Goal: Information Seeking & Learning: Understand process/instructions

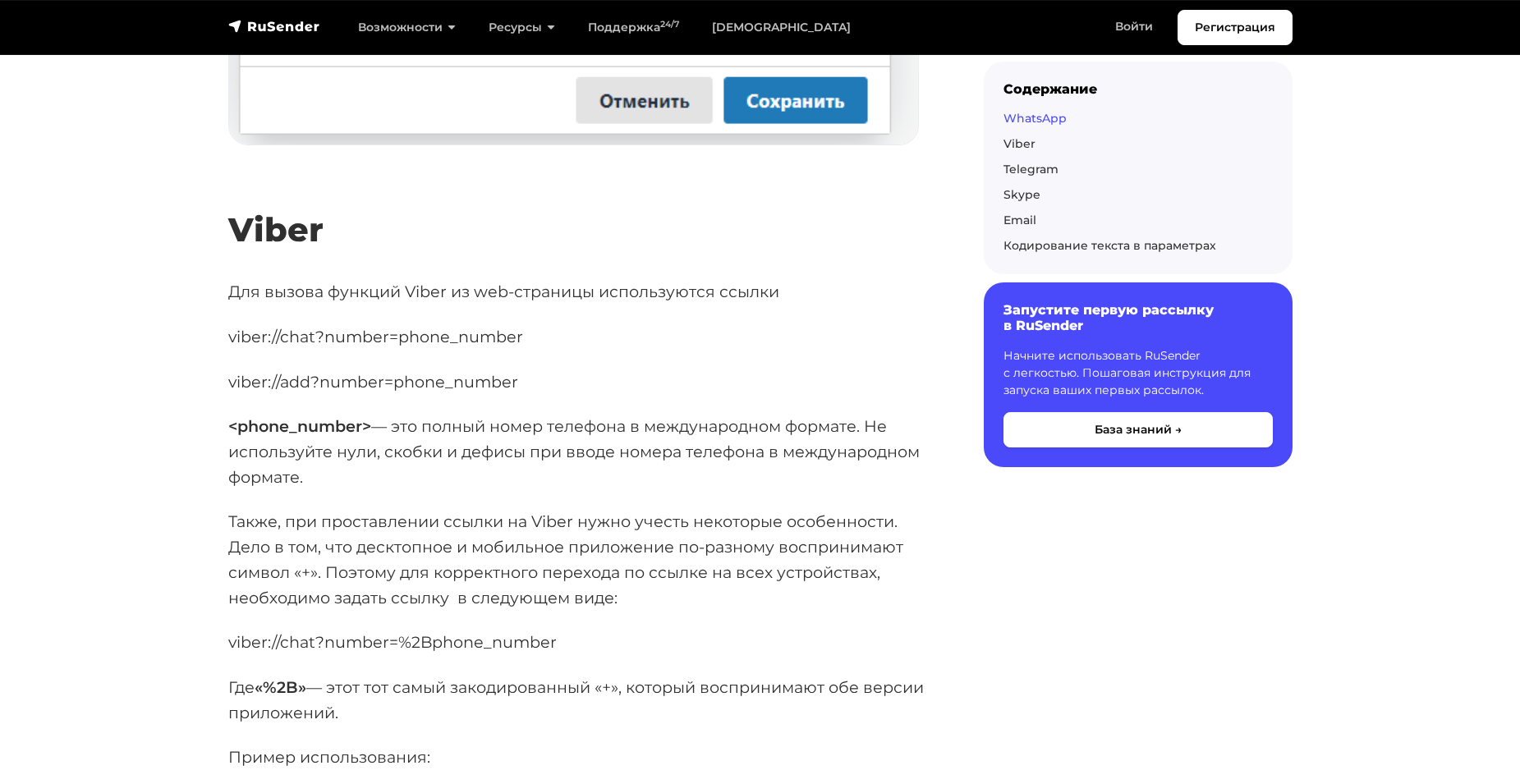
scroll to position [1724, 0]
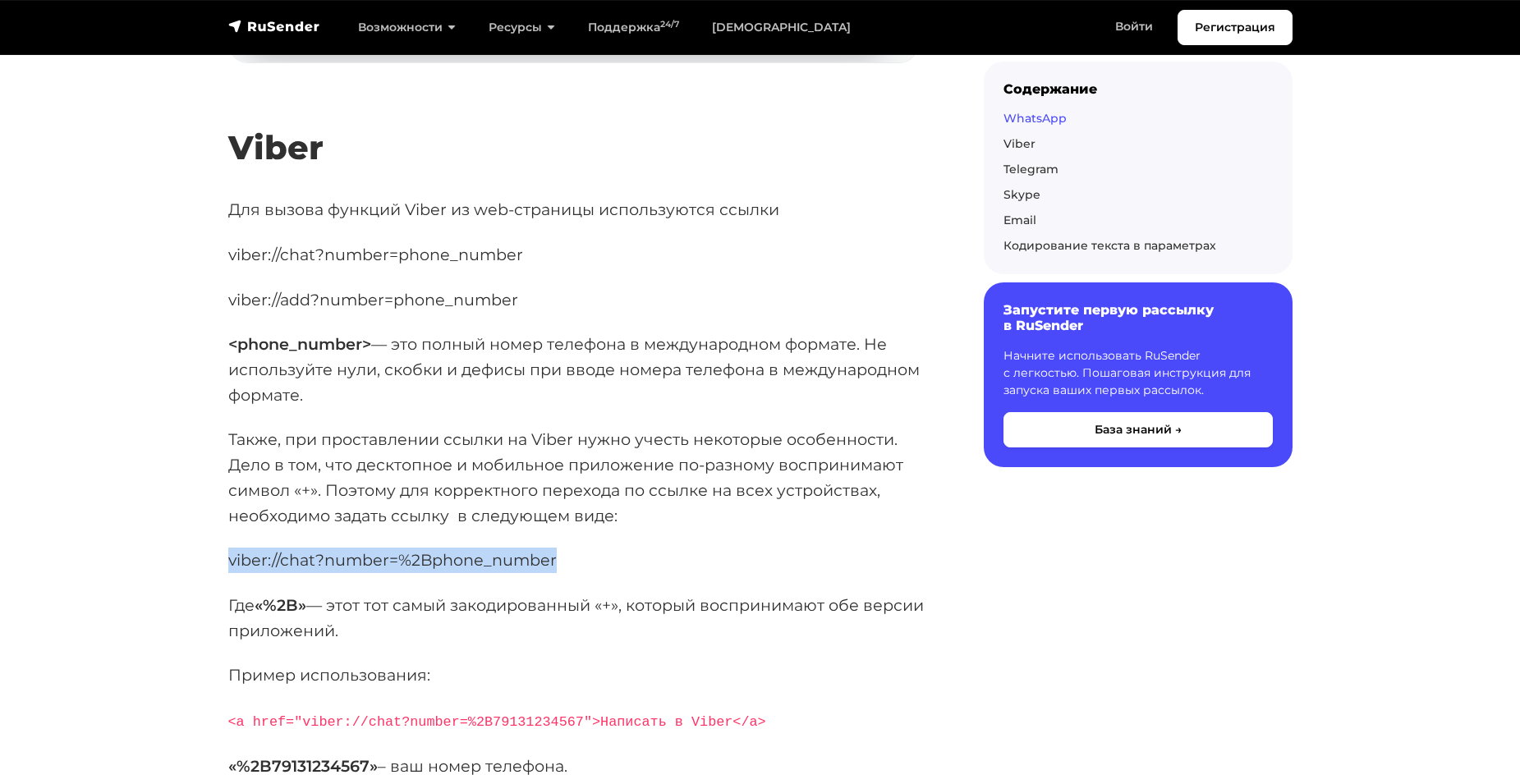
drag, startPoint x: 230, startPoint y: 583, endPoint x: 552, endPoint y: 582, distance: 322.0
click at [552, 573] on p "viber://chat?number=%2Bphone_number" at bounding box center [580, 560] width 703 height 26
copy p "viber://chat?number=%2Bphone_number"
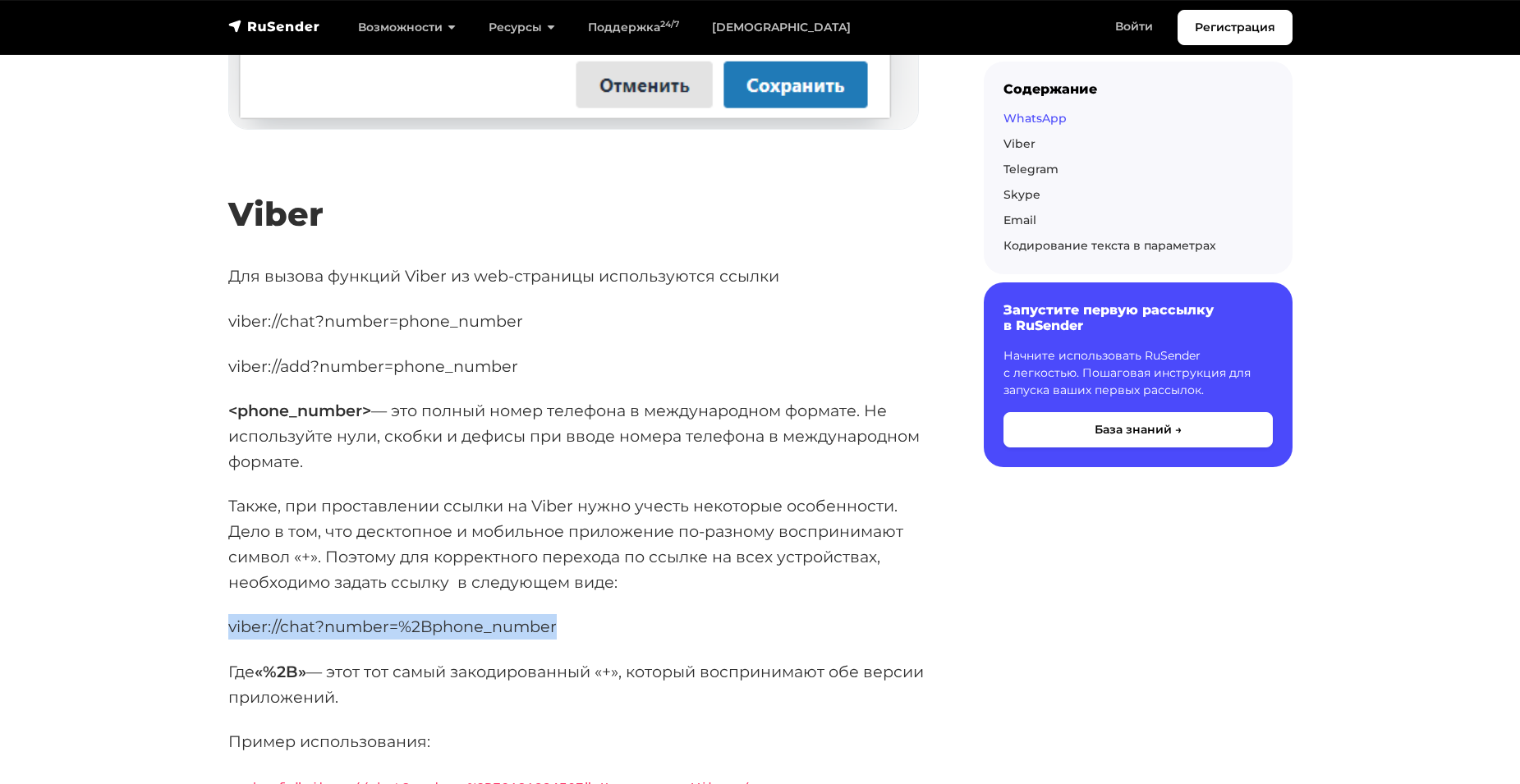
scroll to position [1641, 0]
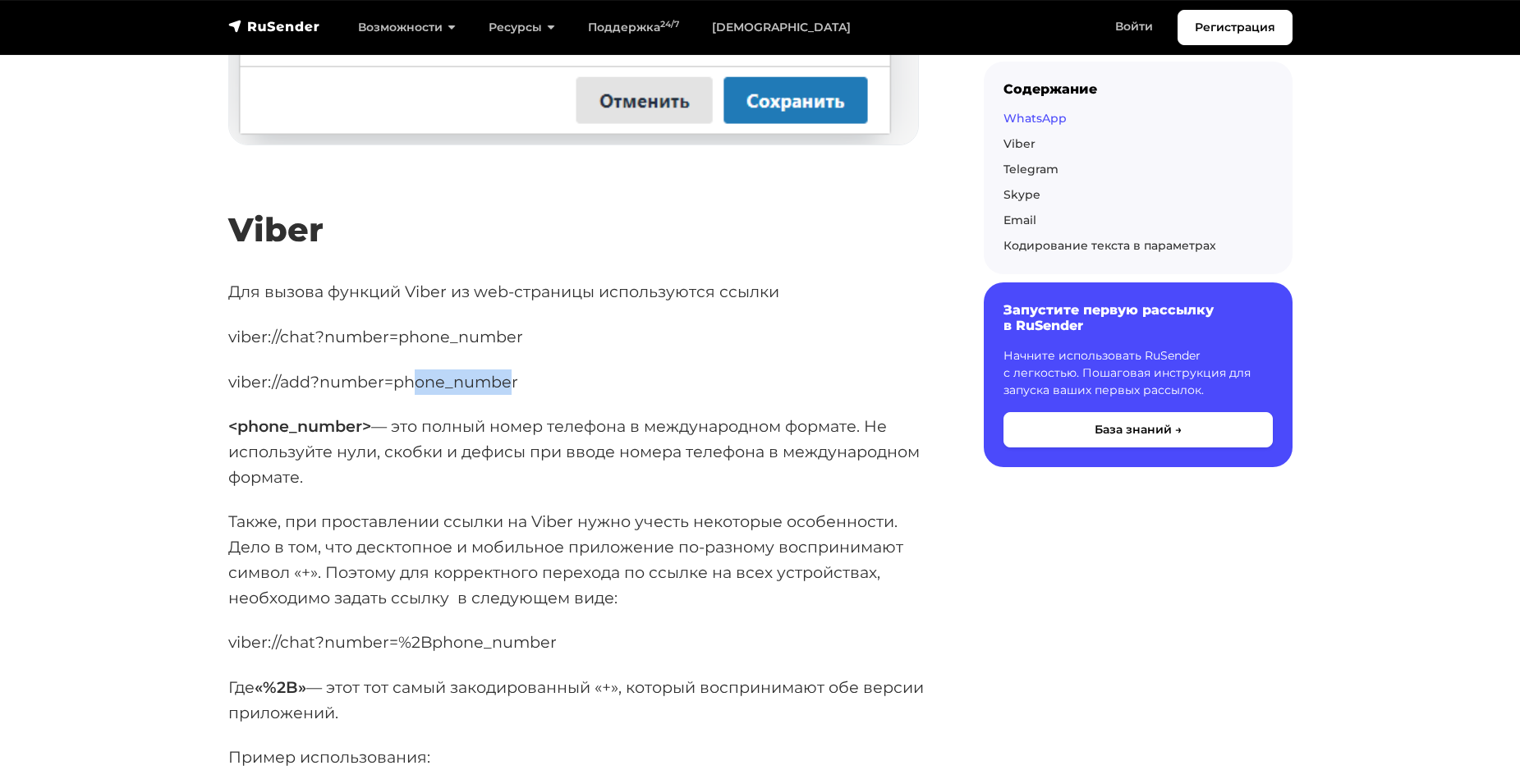
drag, startPoint x: 514, startPoint y: 403, endPoint x: 414, endPoint y: 403, distance: 100.0
click at [414, 394] on p "viber://add?number=phone_number" at bounding box center [580, 382] width 703 height 26
drag, startPoint x: 226, startPoint y: 406, endPoint x: 540, endPoint y: 402, distance: 314.0
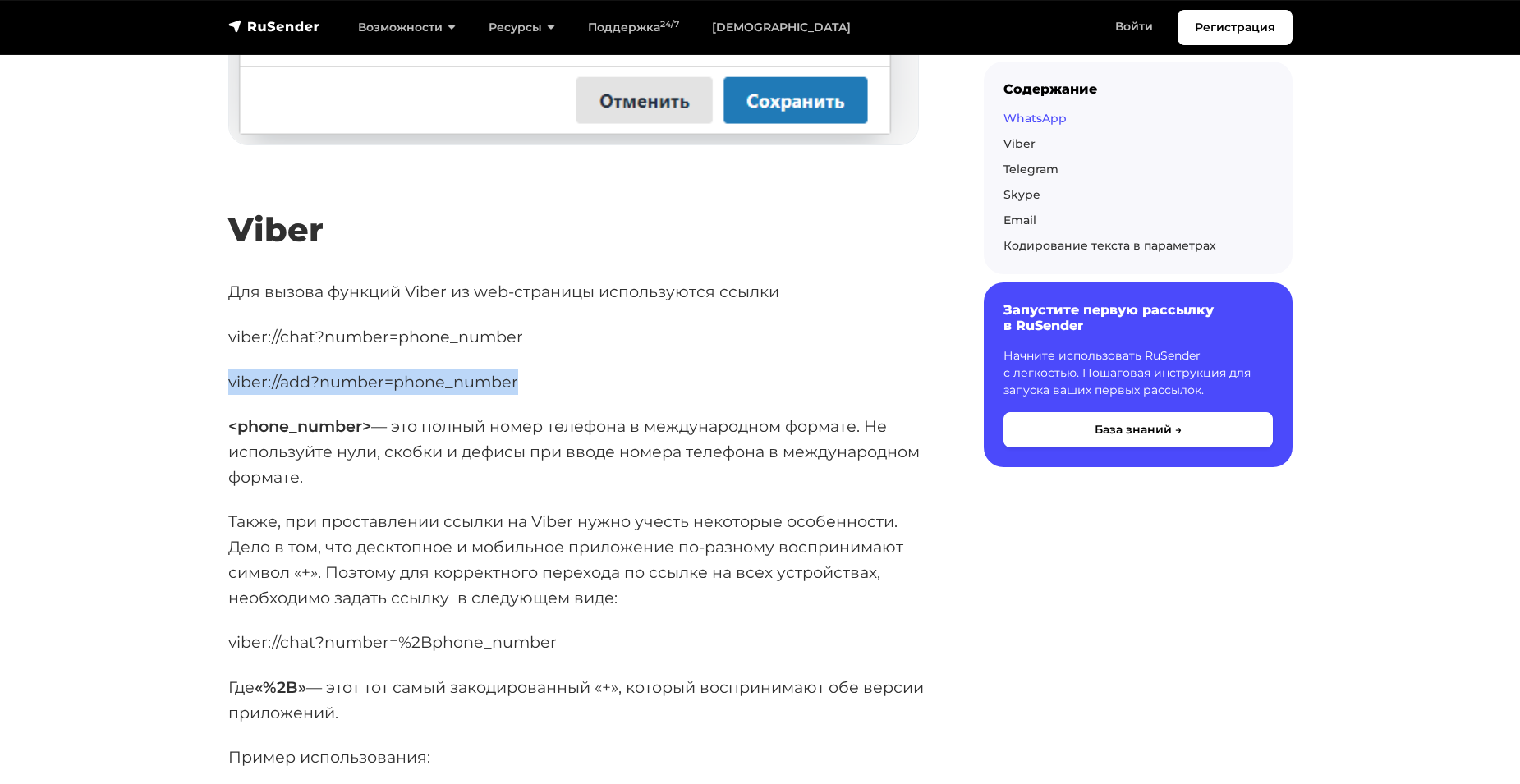
copy p "viber://add?number=phone_number"
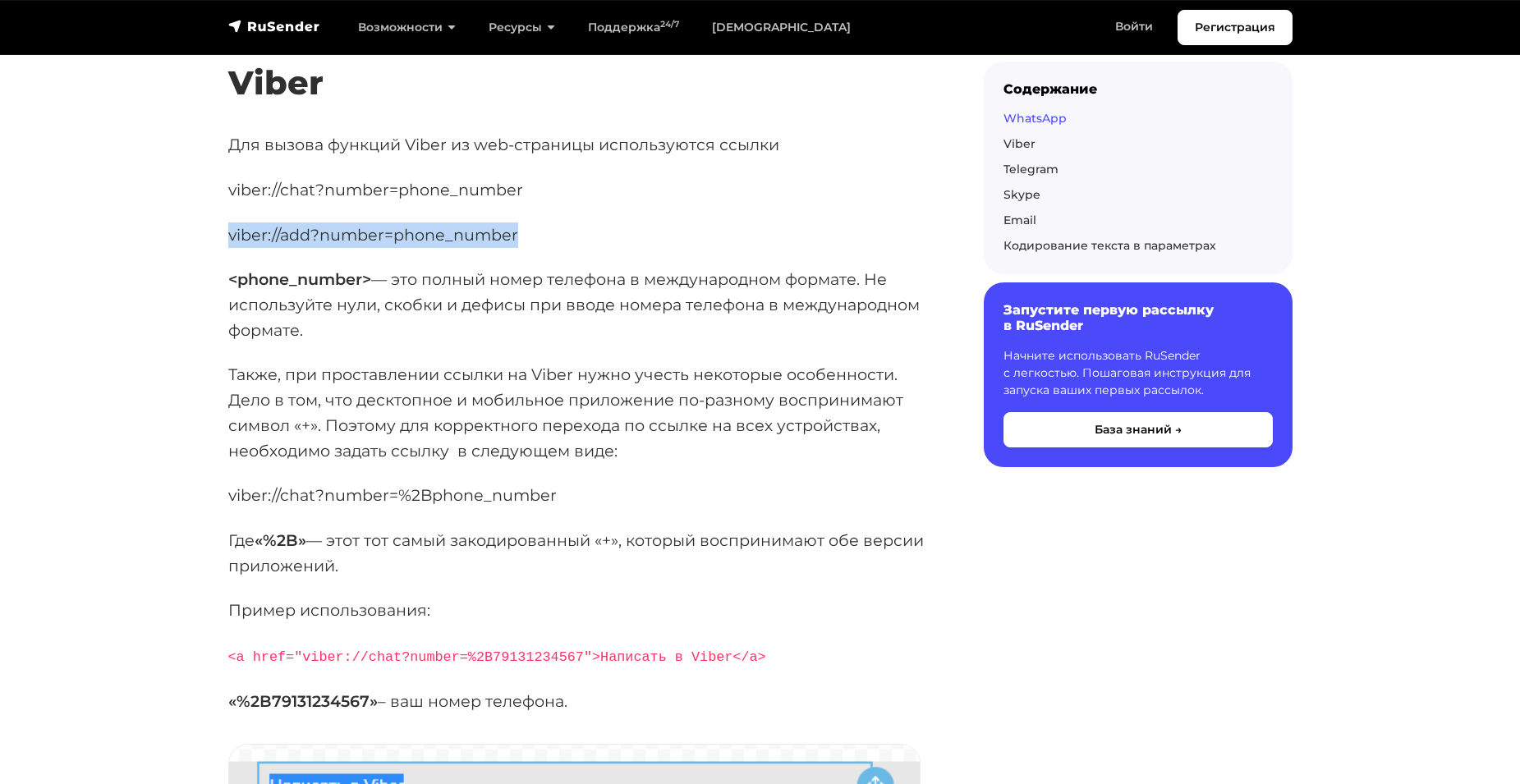
scroll to position [1806, 0]
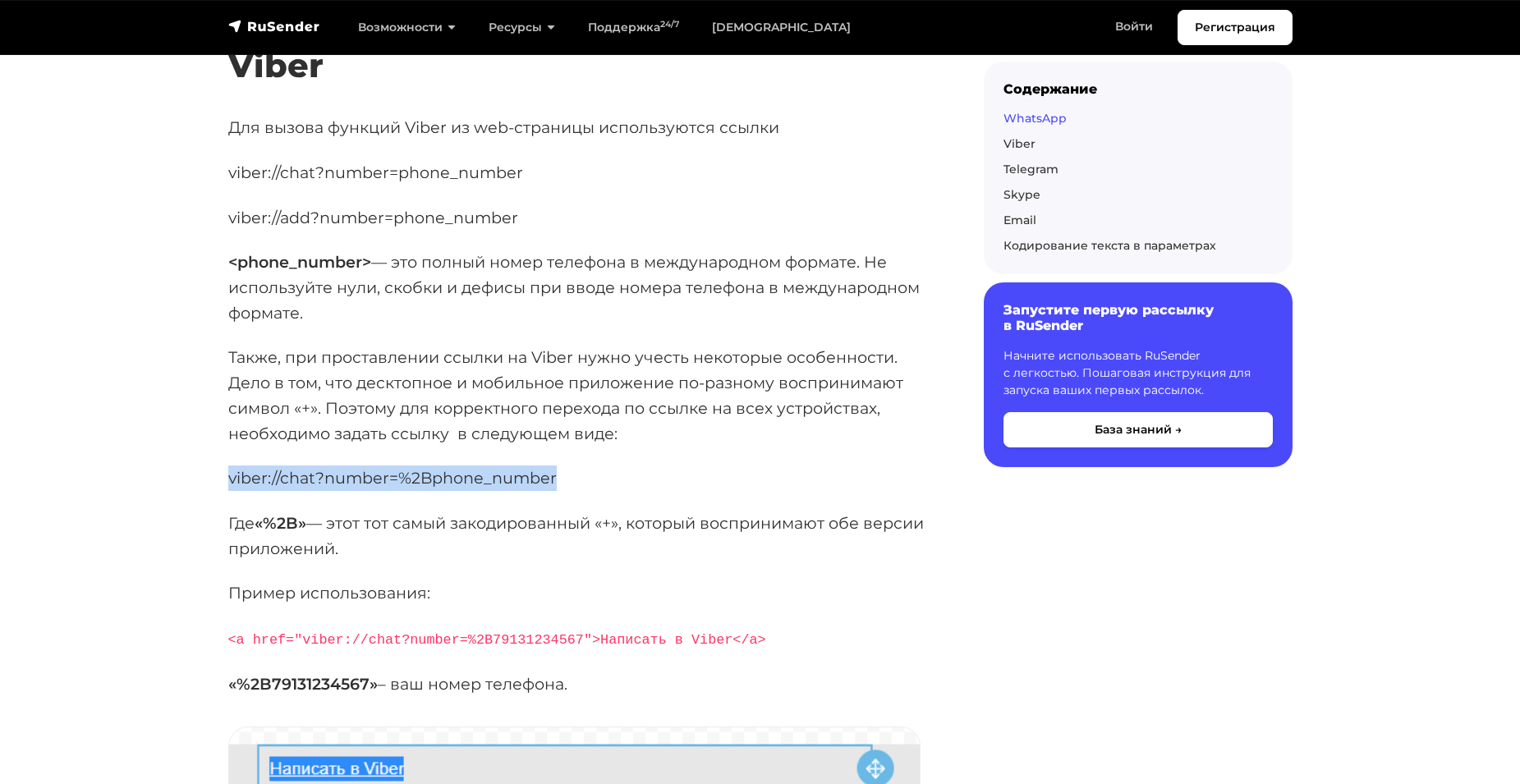
drag, startPoint x: 230, startPoint y: 502, endPoint x: 553, endPoint y: 500, distance: 323.0
click at [553, 491] on p "viber://chat?number=%2Bphone_number" at bounding box center [580, 478] width 703 height 26
copy p "viber://chat?number=%2Bphone_number"
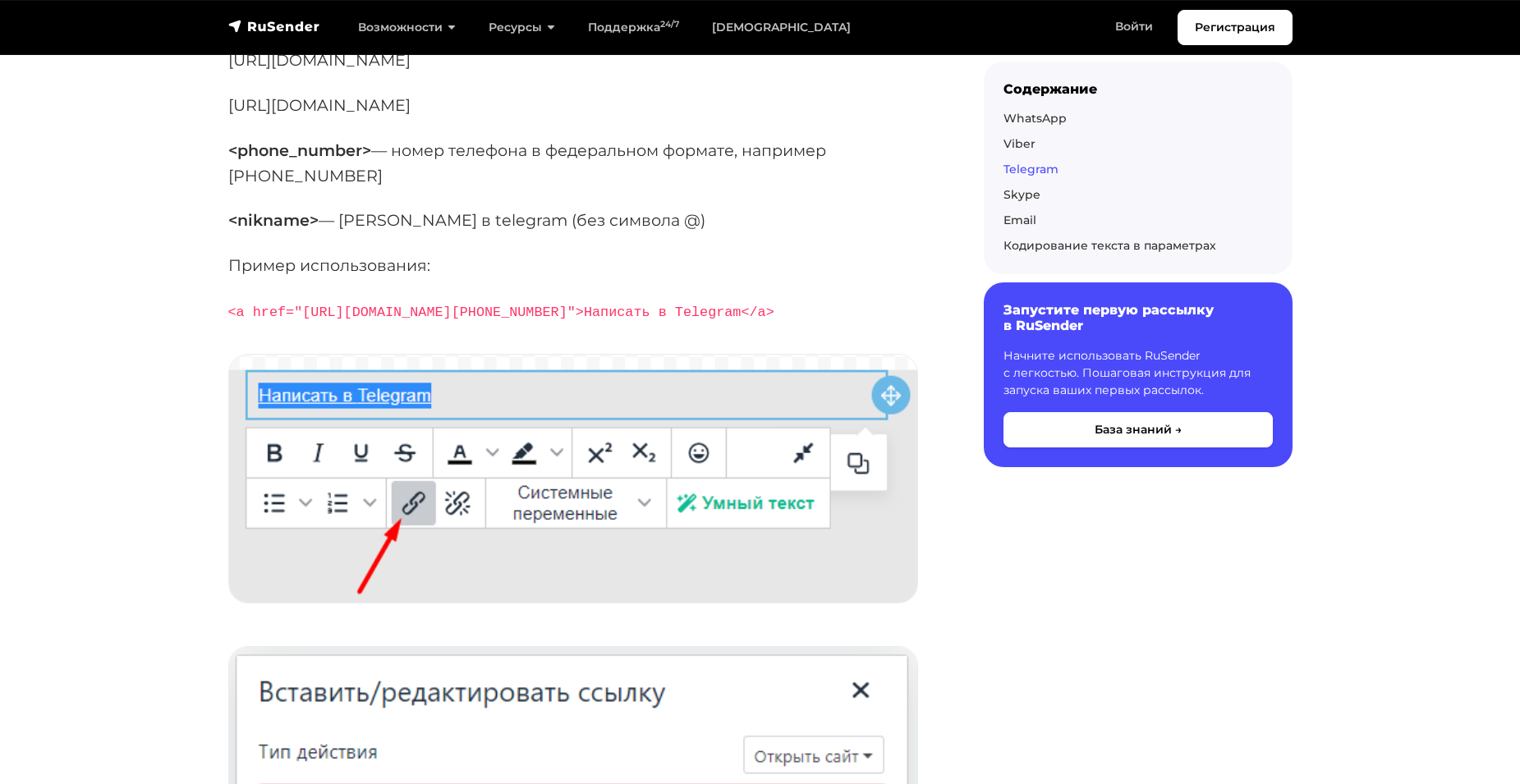
scroll to position [3284, 0]
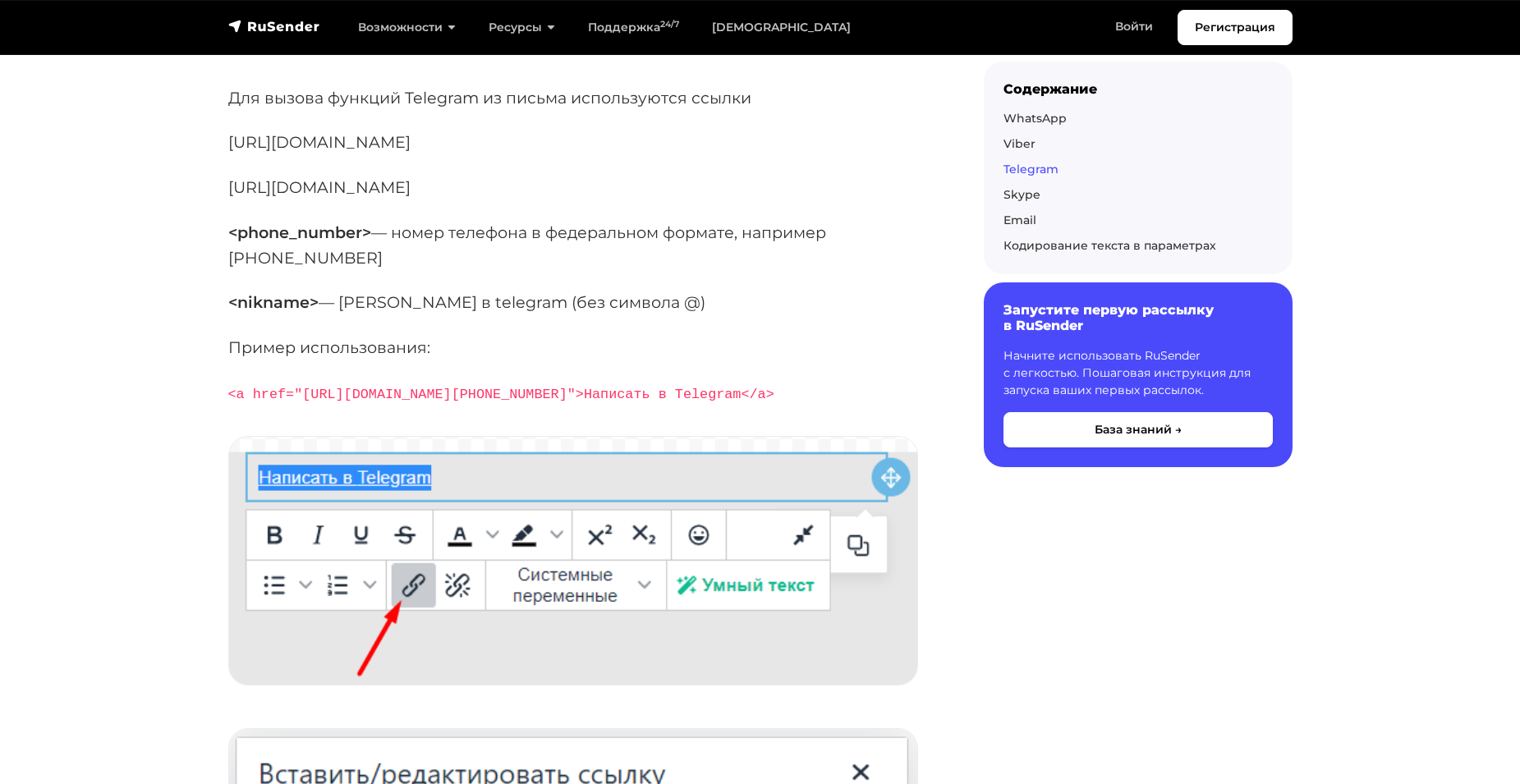
drag, startPoint x: 225, startPoint y: 162, endPoint x: 447, endPoint y: 170, distance: 222.1
click at [447, 170] on div "Вы можете использовать специальные ссылки, чтобы пользователи популярных мессен…" at bounding box center [580, 706] width 722 height 7388
copy p "[URL][DOMAIN_NAME]"
click at [395, 201] on p "[URL][DOMAIN_NAME]" at bounding box center [580, 187] width 703 height 26
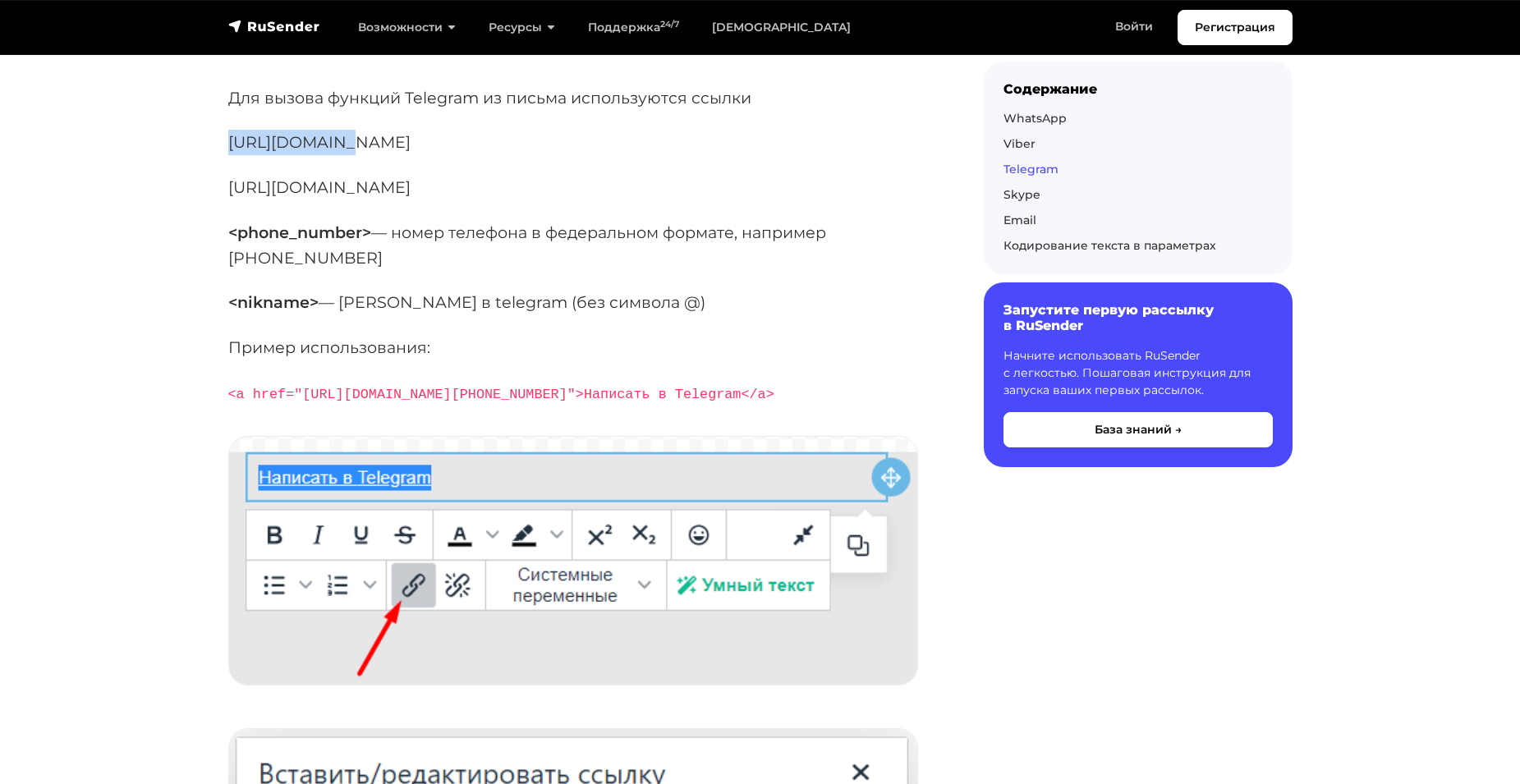
drag, startPoint x: 229, startPoint y: 164, endPoint x: 328, endPoint y: 161, distance: 99.0
click at [328, 155] on p "[URL][DOMAIN_NAME]" at bounding box center [580, 142] width 703 height 26
copy p "[URL][DOMAIN_NAME]"
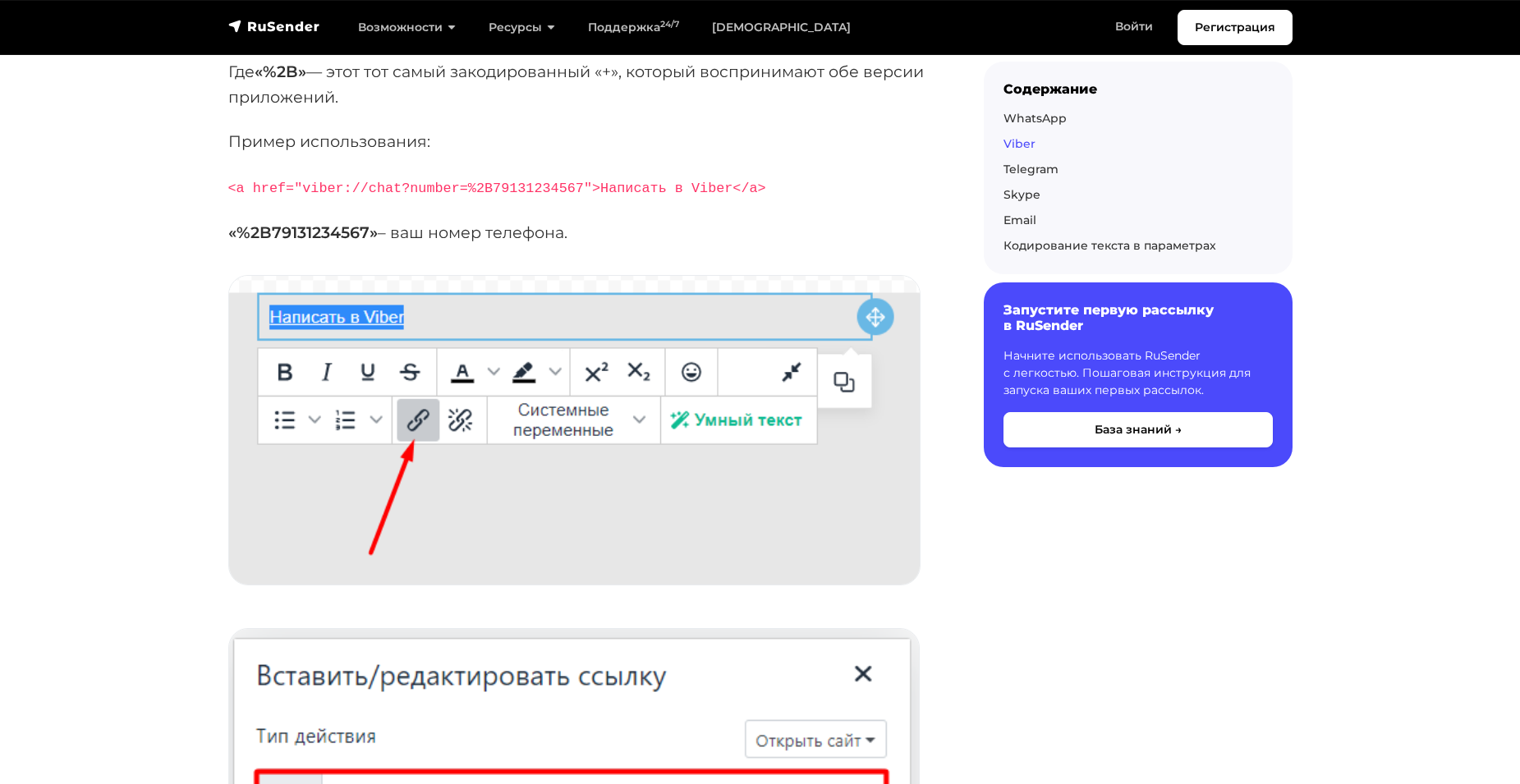
scroll to position [2217, 0]
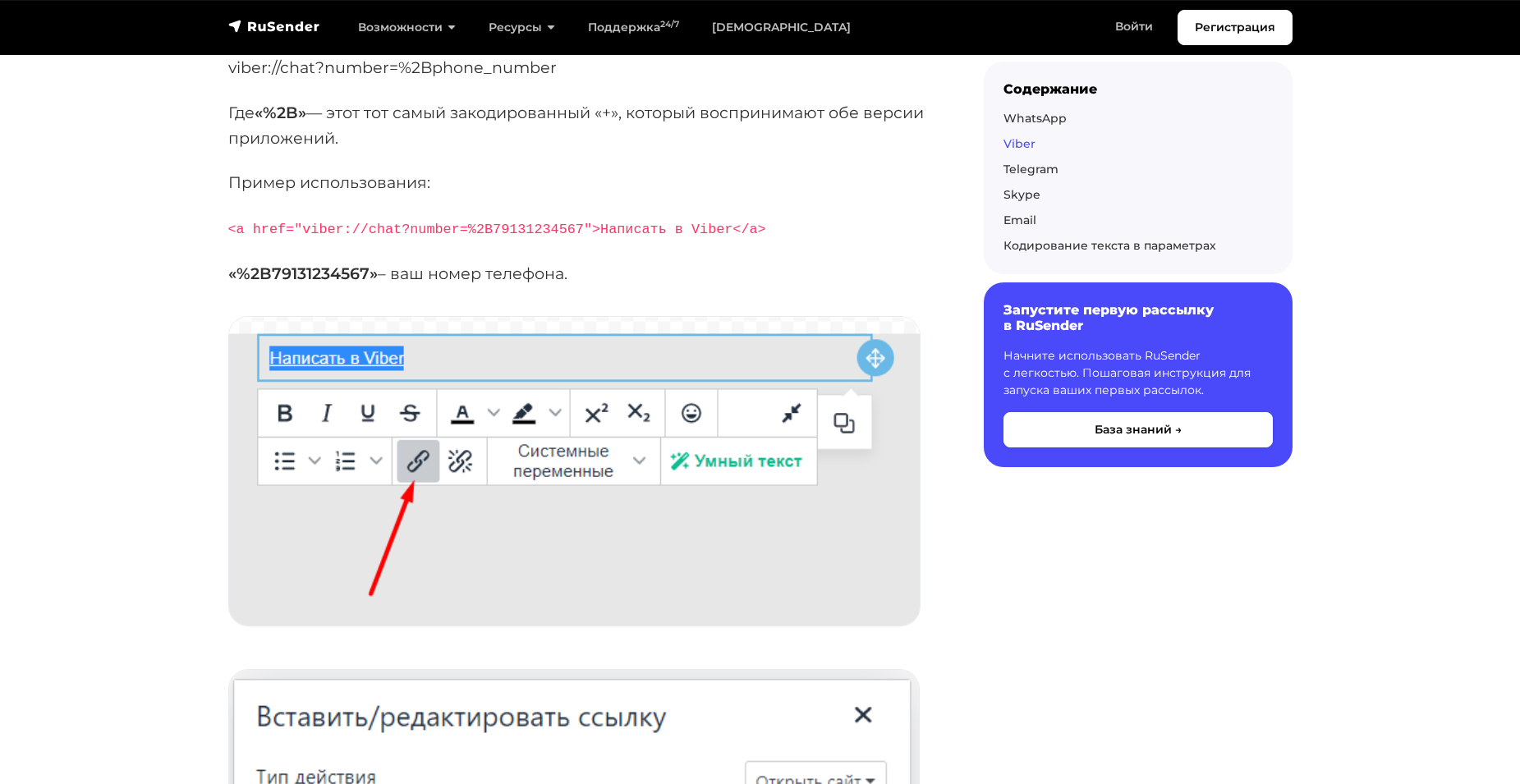
click at [582, 237] on code "<a href="viber://chat?number=%2B79131234567">Написать в Viber</a>" at bounding box center [498, 229] width 538 height 16
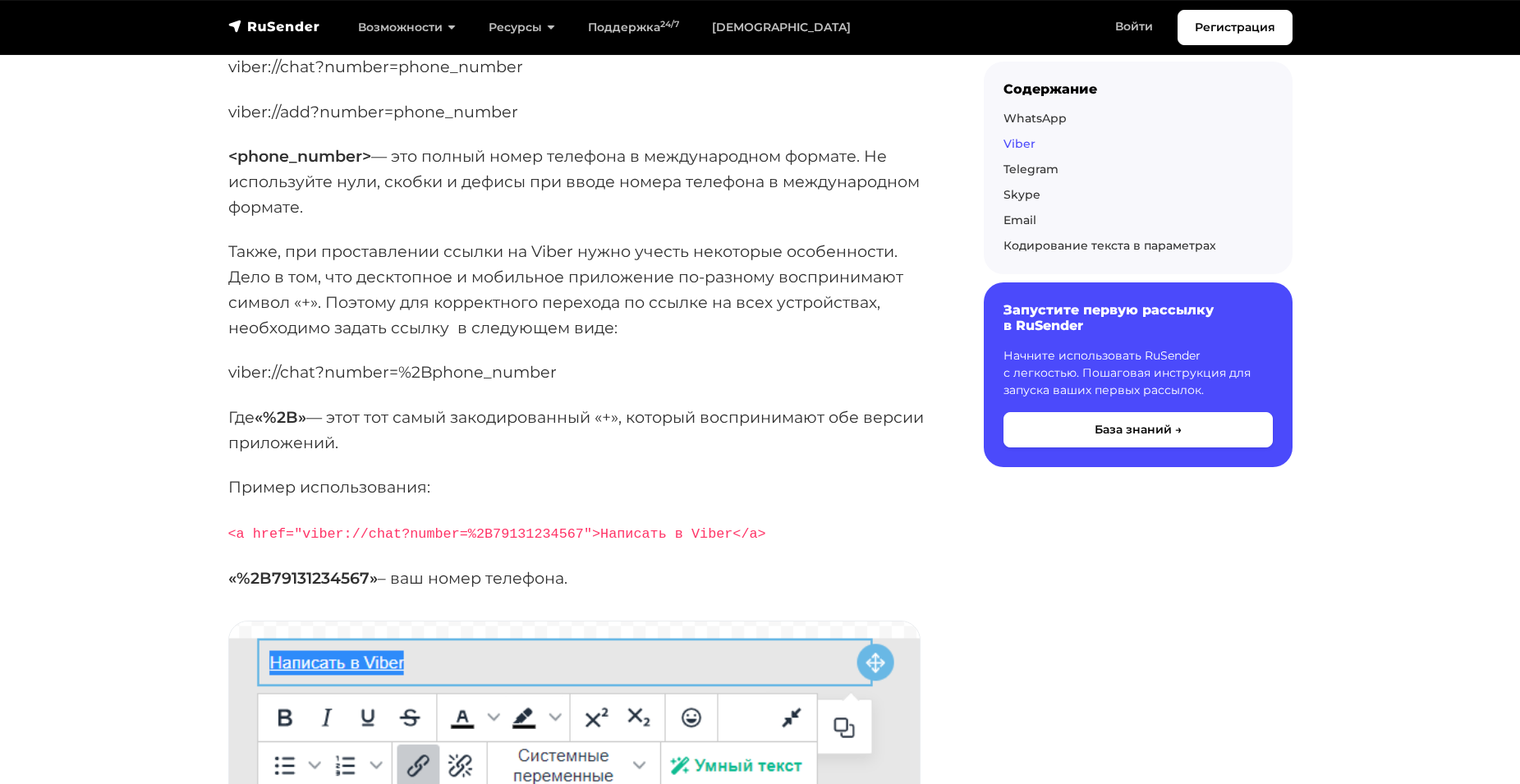
scroll to position [1806, 0]
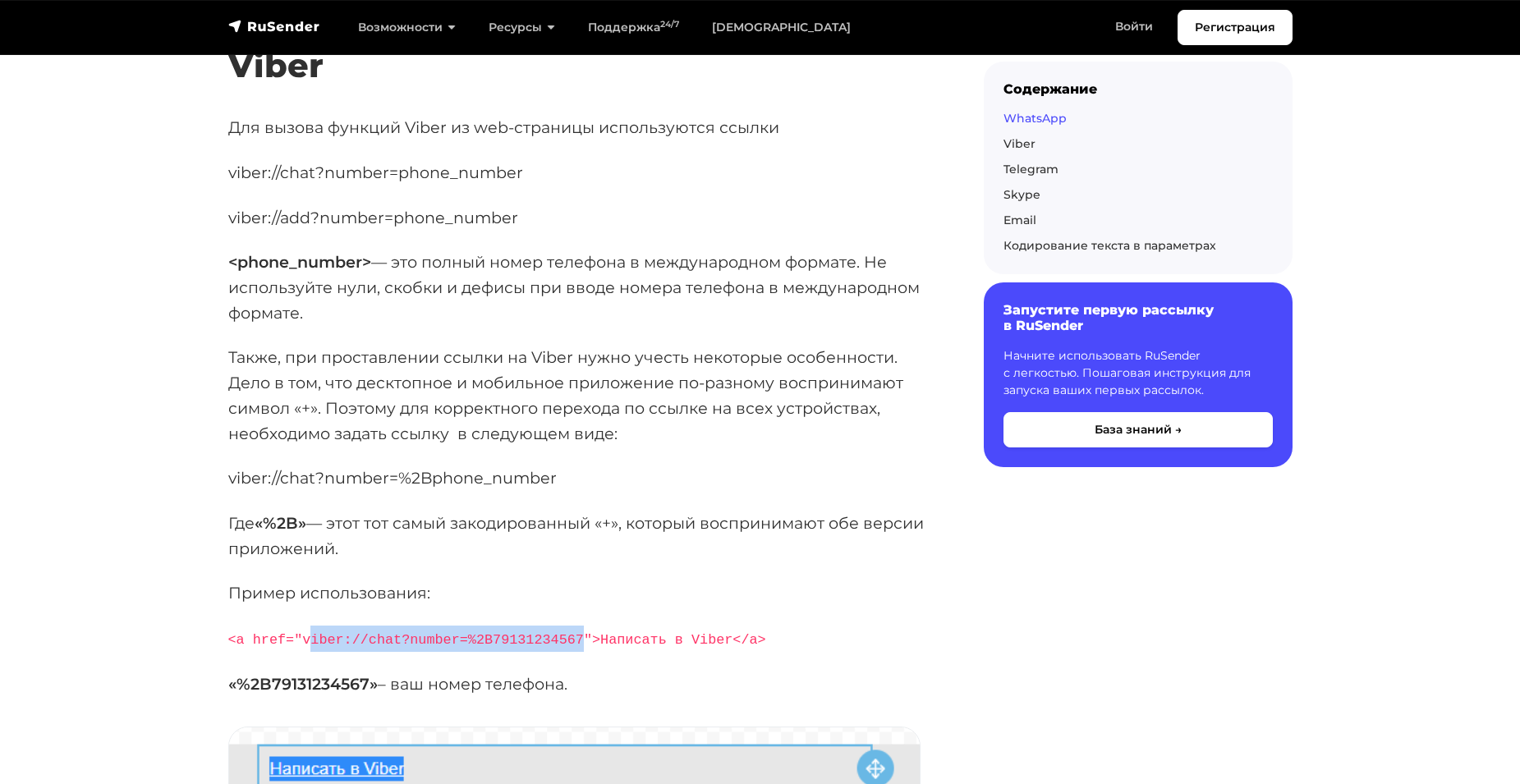
drag, startPoint x: 585, startPoint y: 656, endPoint x: 310, endPoint y: 644, distance: 275.3
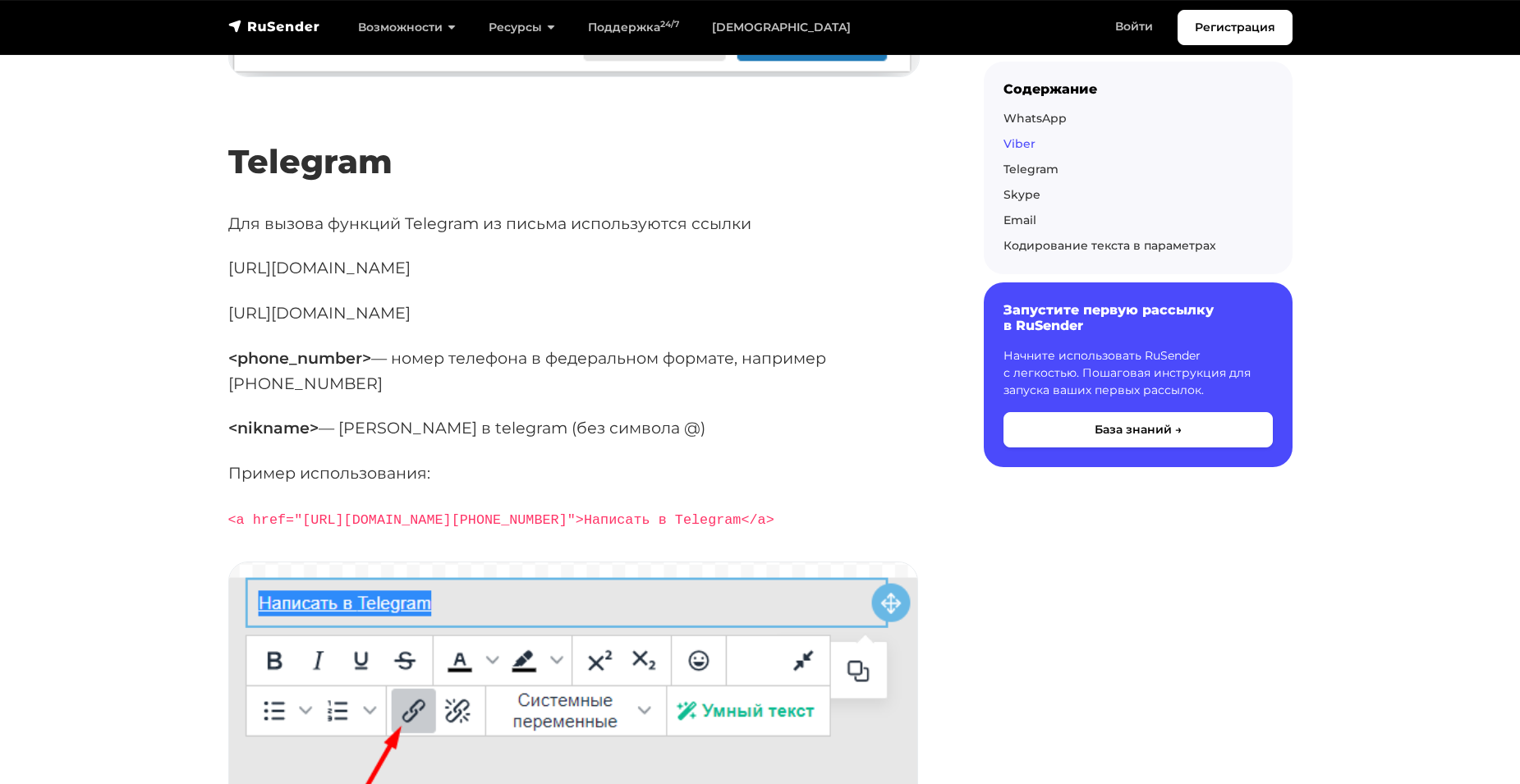
scroll to position [3037, 0]
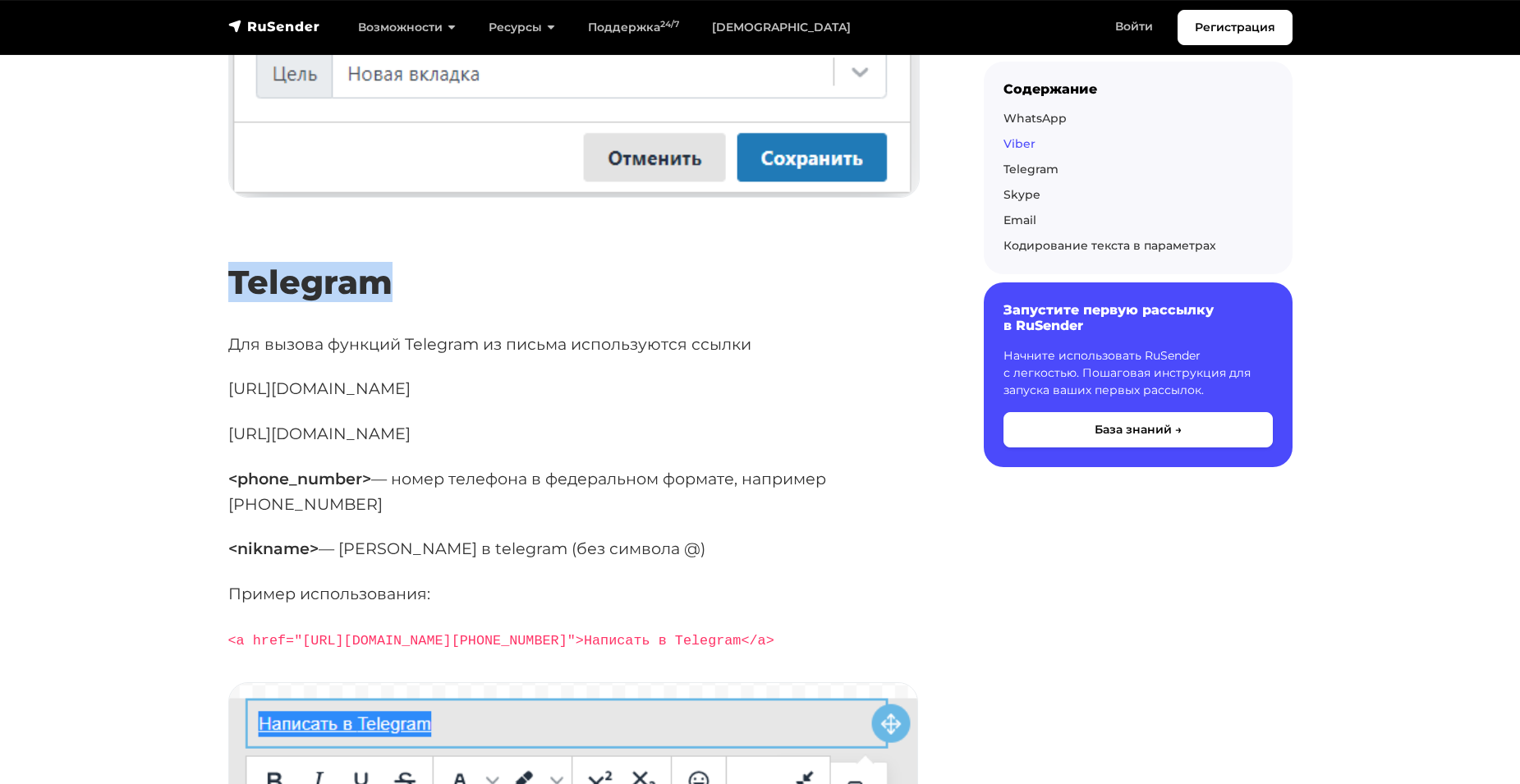
drag, startPoint x: 395, startPoint y: 307, endPoint x: 229, endPoint y: 299, distance: 166.2
click at [229, 299] on h2 "Telegram" at bounding box center [580, 258] width 703 height 87
copy h2 "Telegram"
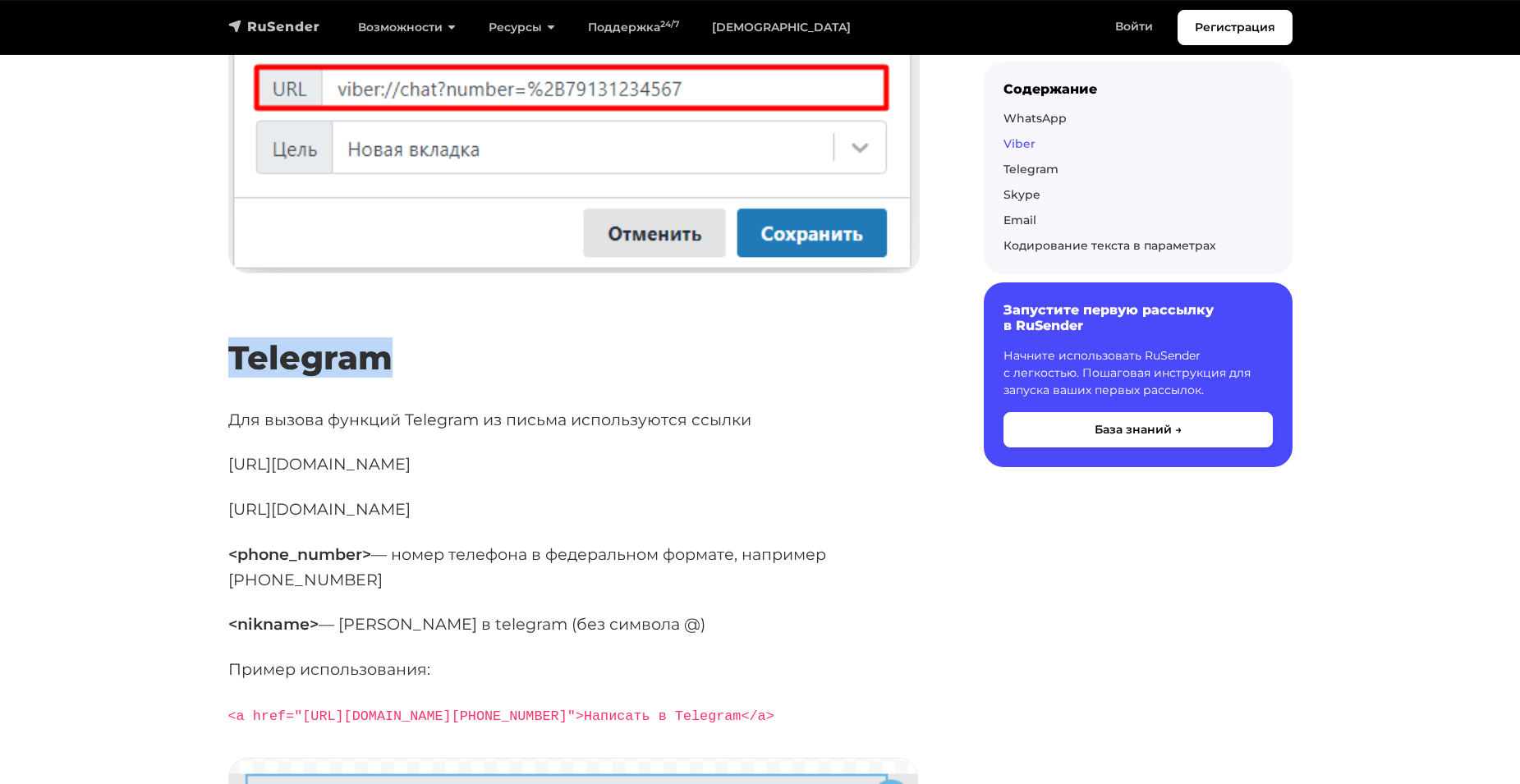
scroll to position [2627, 0]
